Goal: Check status: Check status

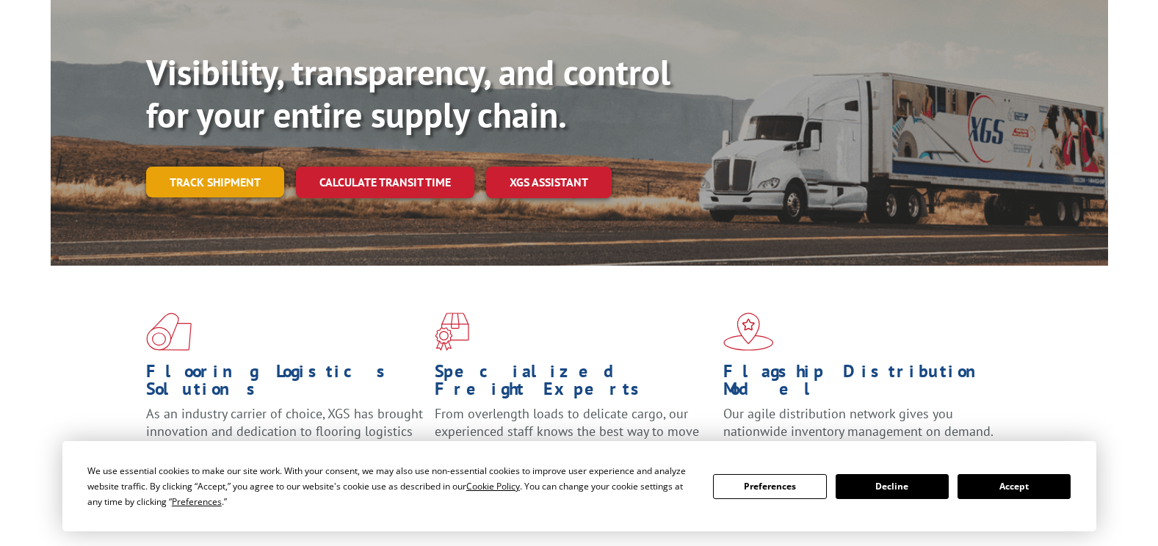
scroll to position [128, 0]
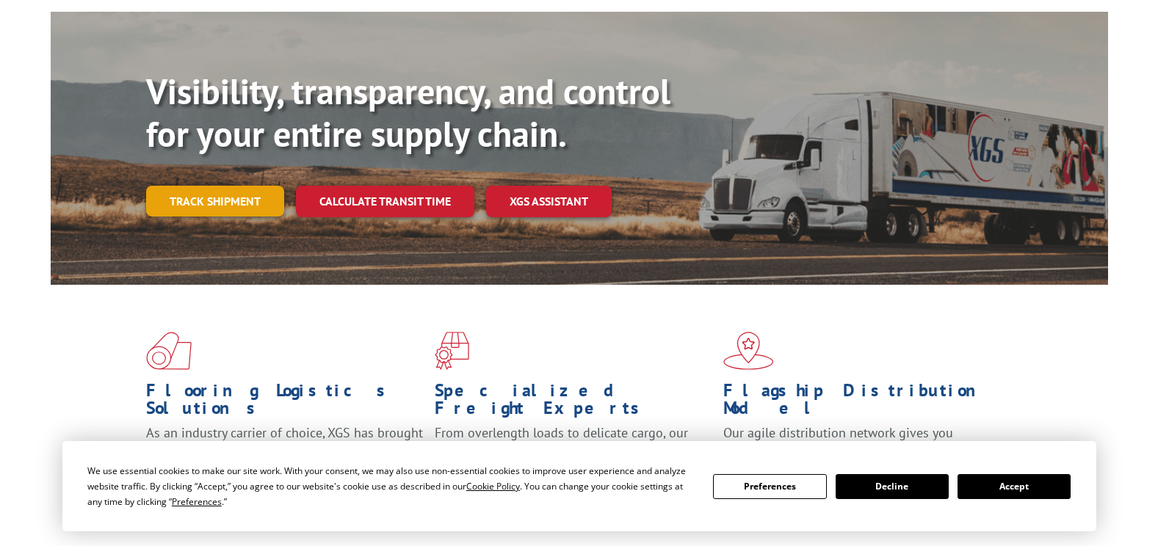
click at [204, 186] on link "Track shipment" at bounding box center [215, 201] width 138 height 31
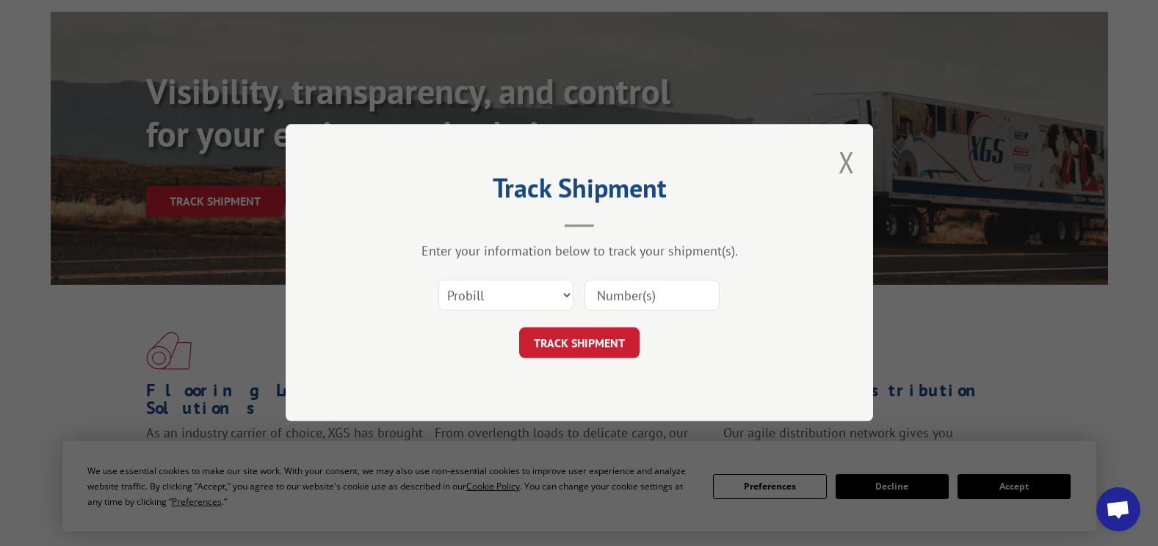
click at [647, 293] on input at bounding box center [651, 295] width 135 height 31
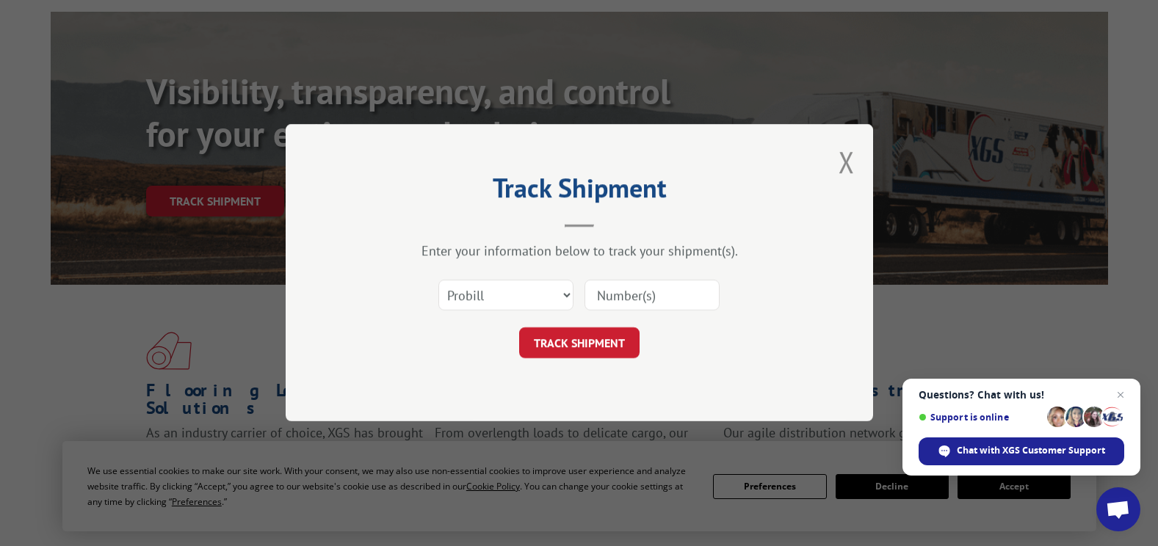
paste input "529612005"
type input "529612005"
click at [599, 333] on button "TRACK SHIPMENT" at bounding box center [579, 343] width 120 height 31
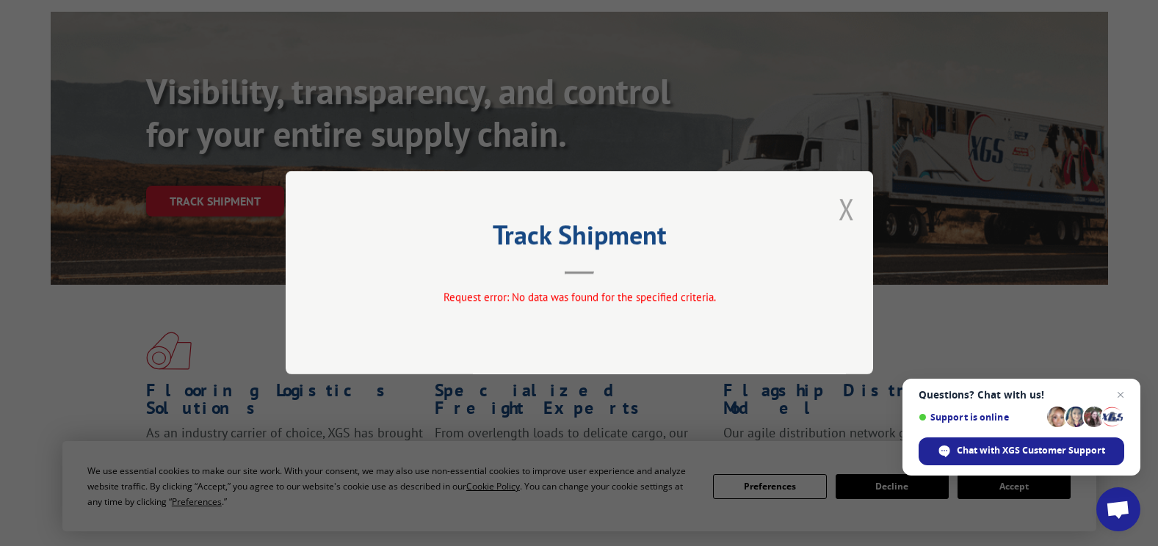
click at [841, 211] on button "Close modal" at bounding box center [846, 208] width 16 height 39
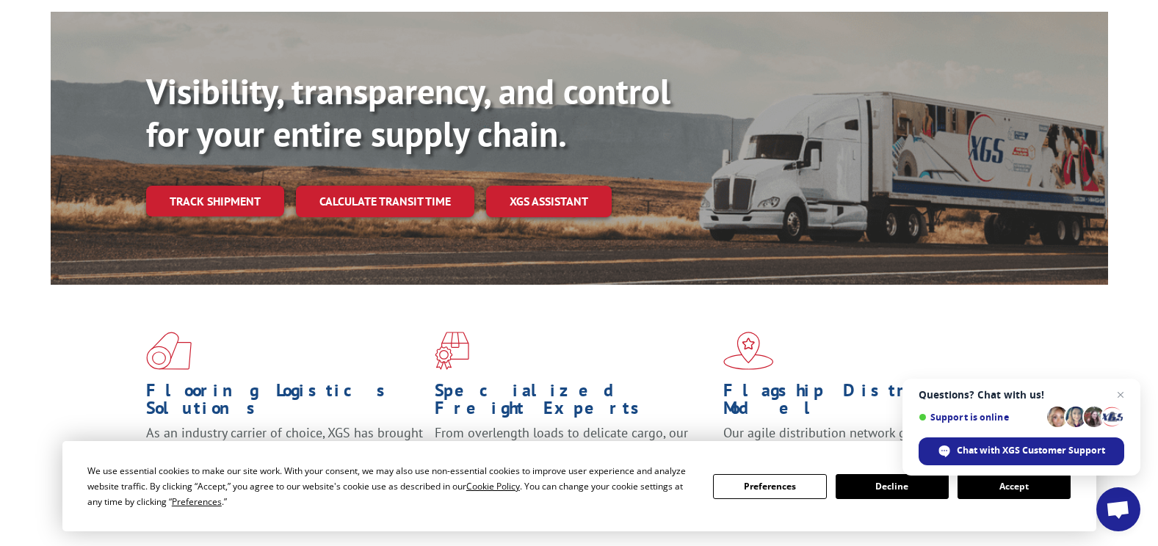
click at [206, 186] on link "Track shipment" at bounding box center [215, 201] width 138 height 31
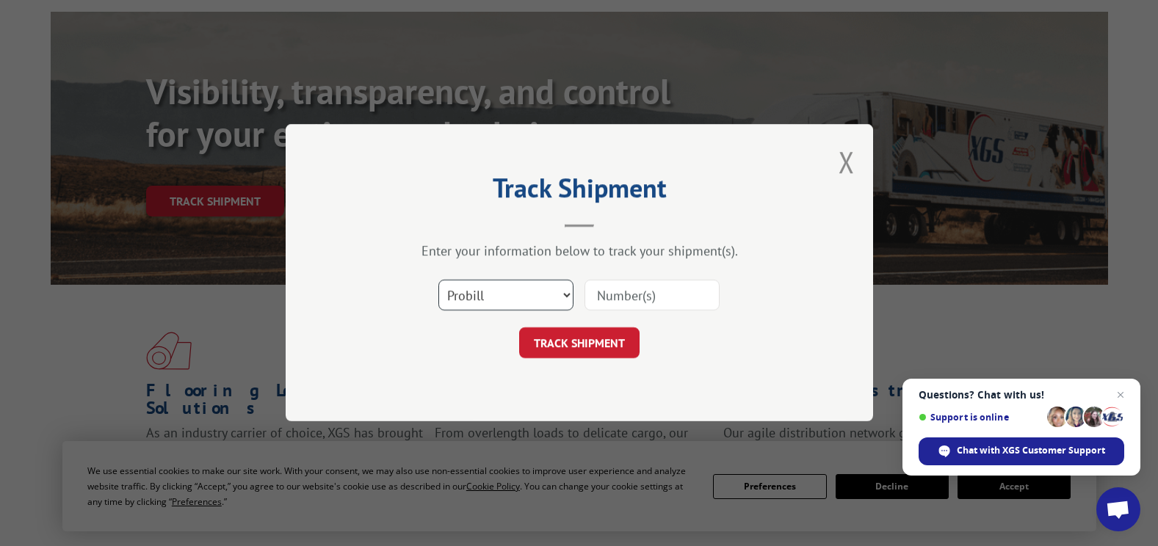
click at [472, 294] on select "Select category... Probill BOL PO" at bounding box center [505, 295] width 135 height 31
select select "bol"
click at [438, 280] on select "Select category... Probill BOL PO" at bounding box center [505, 295] width 135 height 31
click at [606, 292] on input at bounding box center [651, 295] width 135 height 31
paste input "529612005"
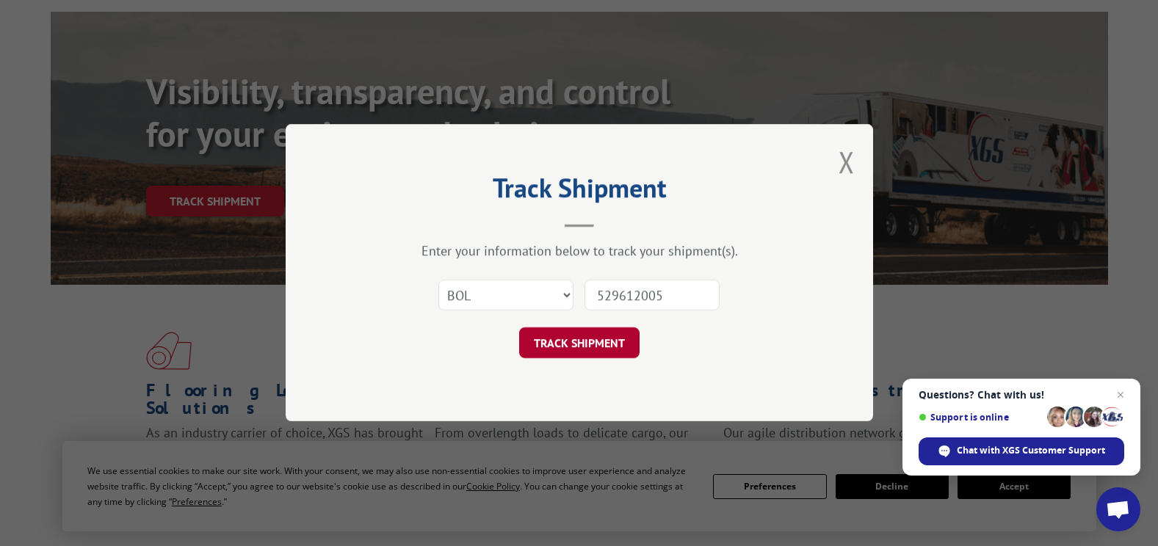
type input "529612005"
click at [592, 343] on button "TRACK SHIPMENT" at bounding box center [579, 343] width 120 height 31
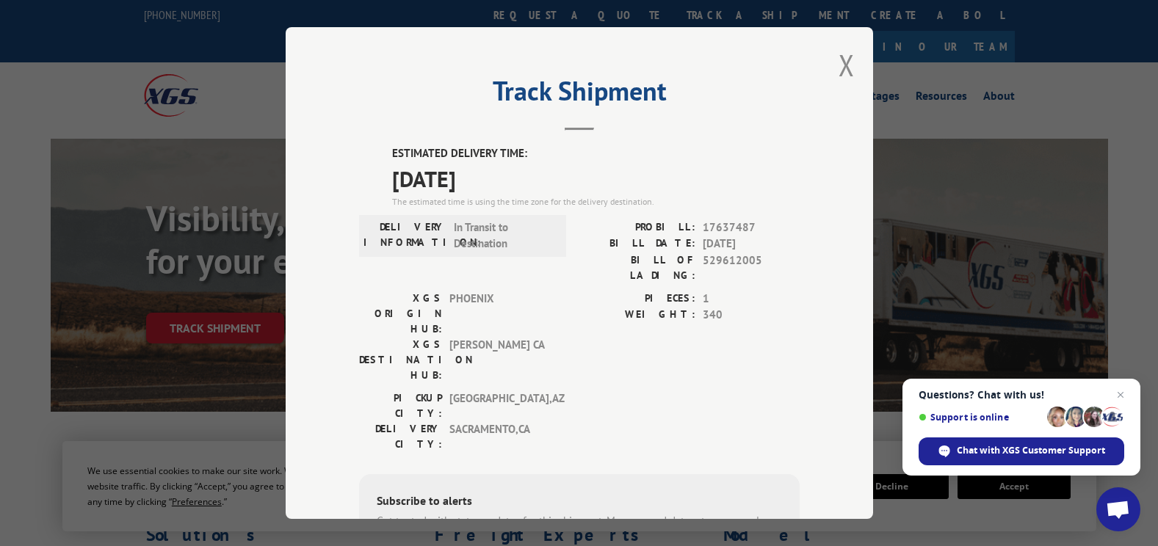
scroll to position [0, 0]
click at [847, 48] on button "Close modal" at bounding box center [846, 65] width 16 height 39
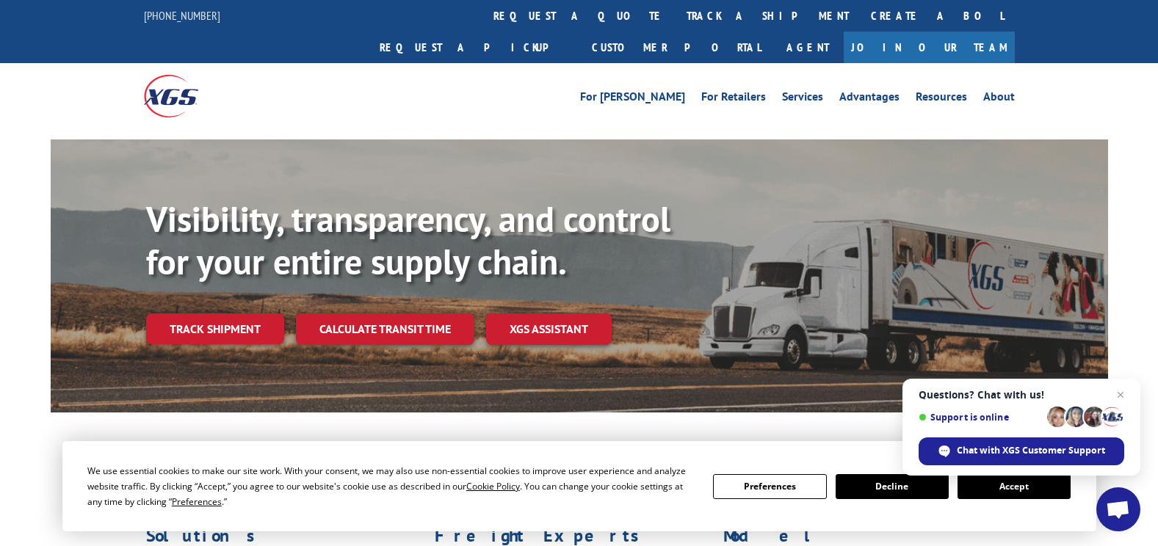
click at [9, 239] on div "Visibility, transparency, and control for your entire supply chain. Track shipm…" at bounding box center [579, 290] width 1158 height 302
click at [28, 255] on div "Visibility, transparency, and control for your entire supply chain. Track shipm…" at bounding box center [579, 290] width 1158 height 302
click at [22, 286] on div "Visibility, transparency, and control for your entire supply chain. Track shipm…" at bounding box center [579, 290] width 1158 height 302
